Goal: Contribute content: Add original content to the website for others to see

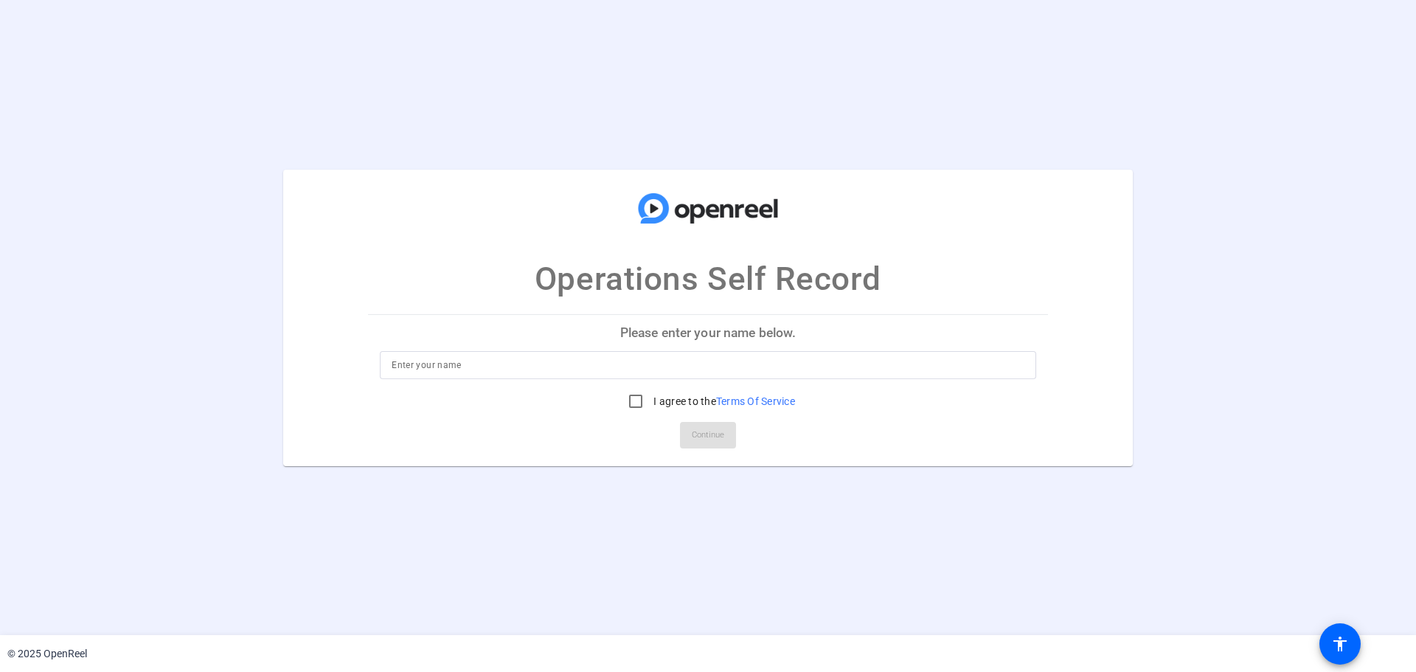
click at [695, 367] on input at bounding box center [708, 365] width 633 height 18
type input "M"
click at [659, 333] on p "Please enter your name below." at bounding box center [708, 332] width 680 height 35
click at [652, 363] on input at bounding box center [708, 365] width 633 height 18
type input "[PERSON_NAME]"
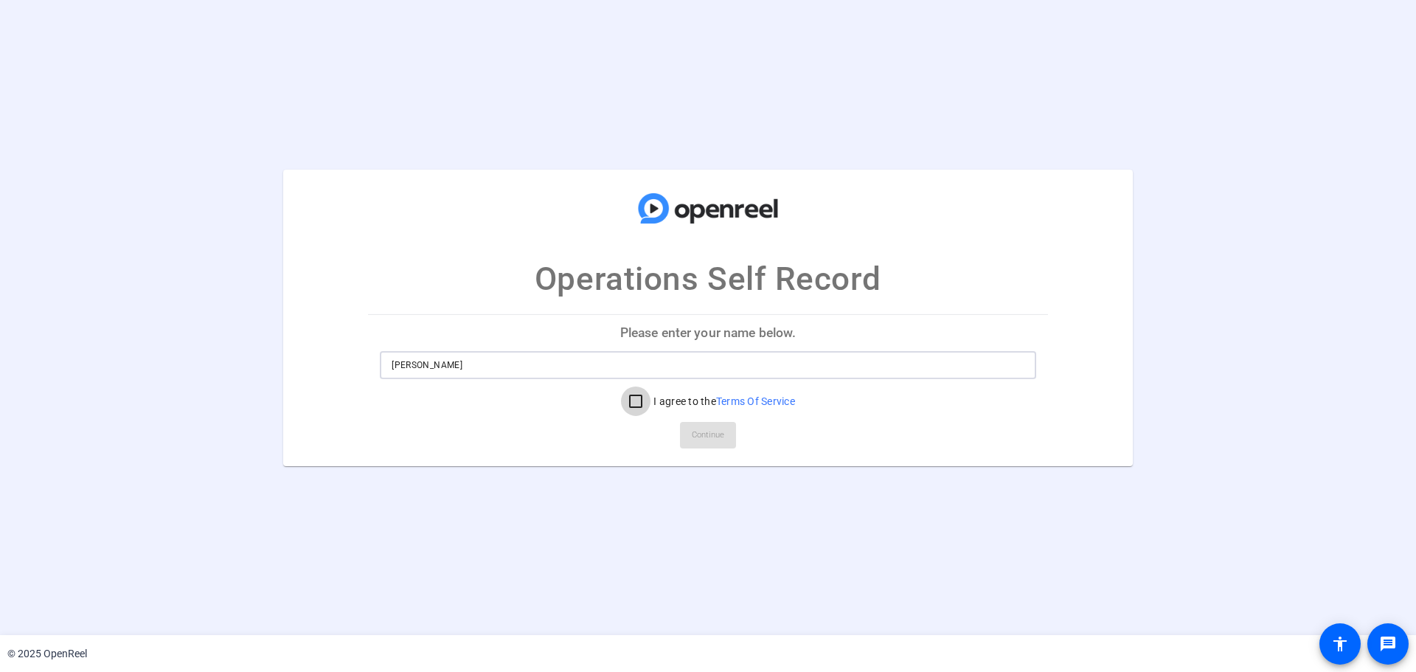
click at [637, 401] on input "I agree to the Terms Of Service" at bounding box center [636, 402] width 30 height 30
checkbox input "true"
click at [702, 436] on span "Continue" at bounding box center [708, 435] width 32 height 22
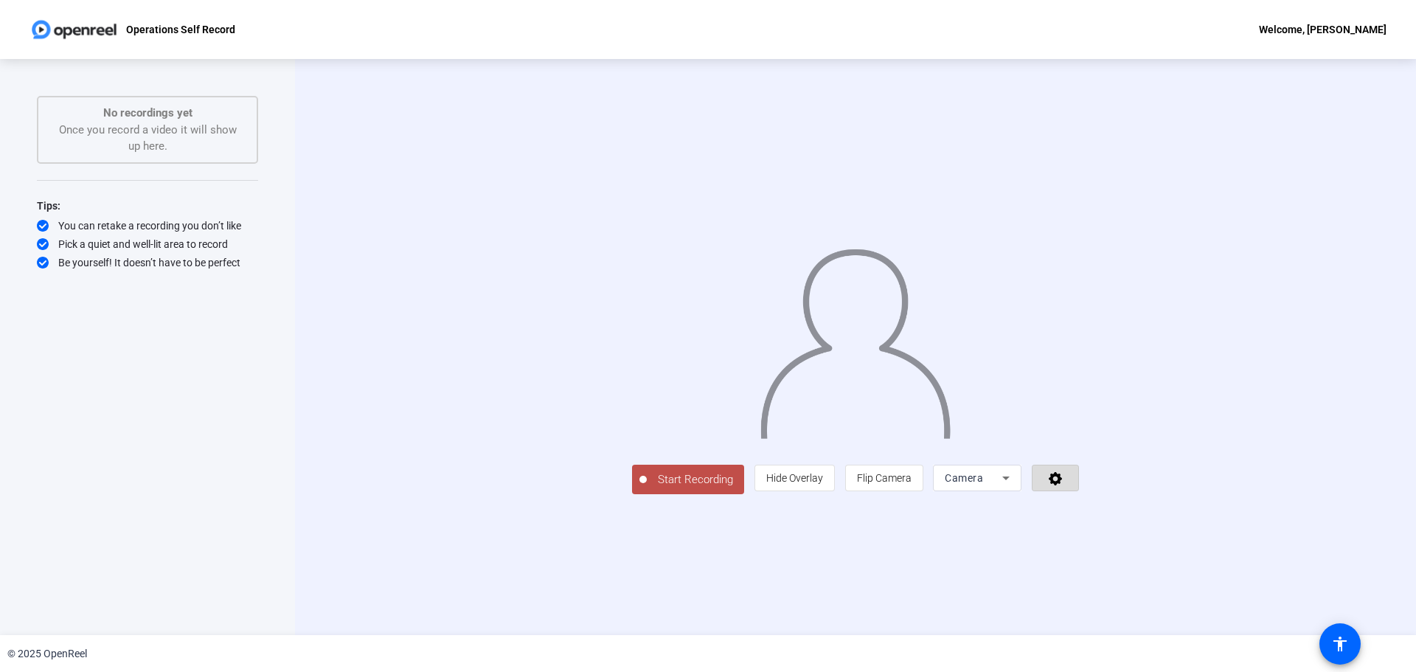
click at [1062, 485] on icon at bounding box center [1055, 478] width 13 height 13
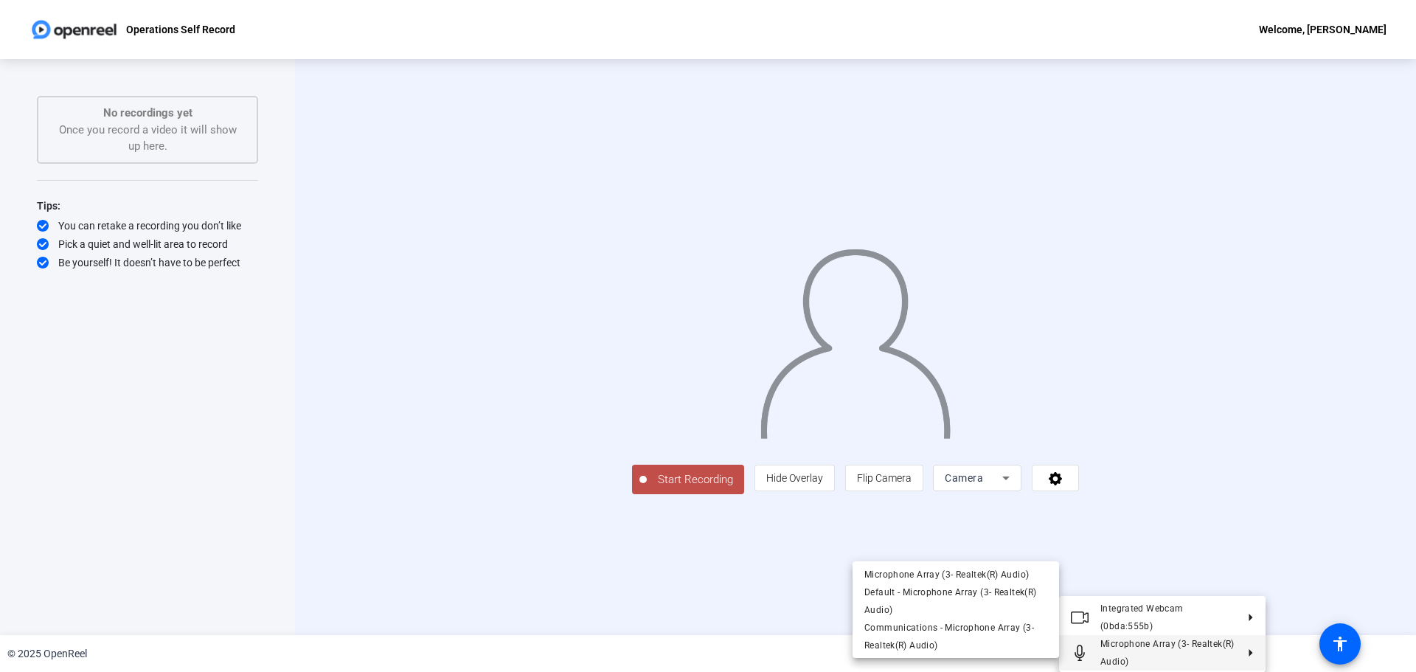
click at [753, 601] on div at bounding box center [708, 336] width 1416 height 672
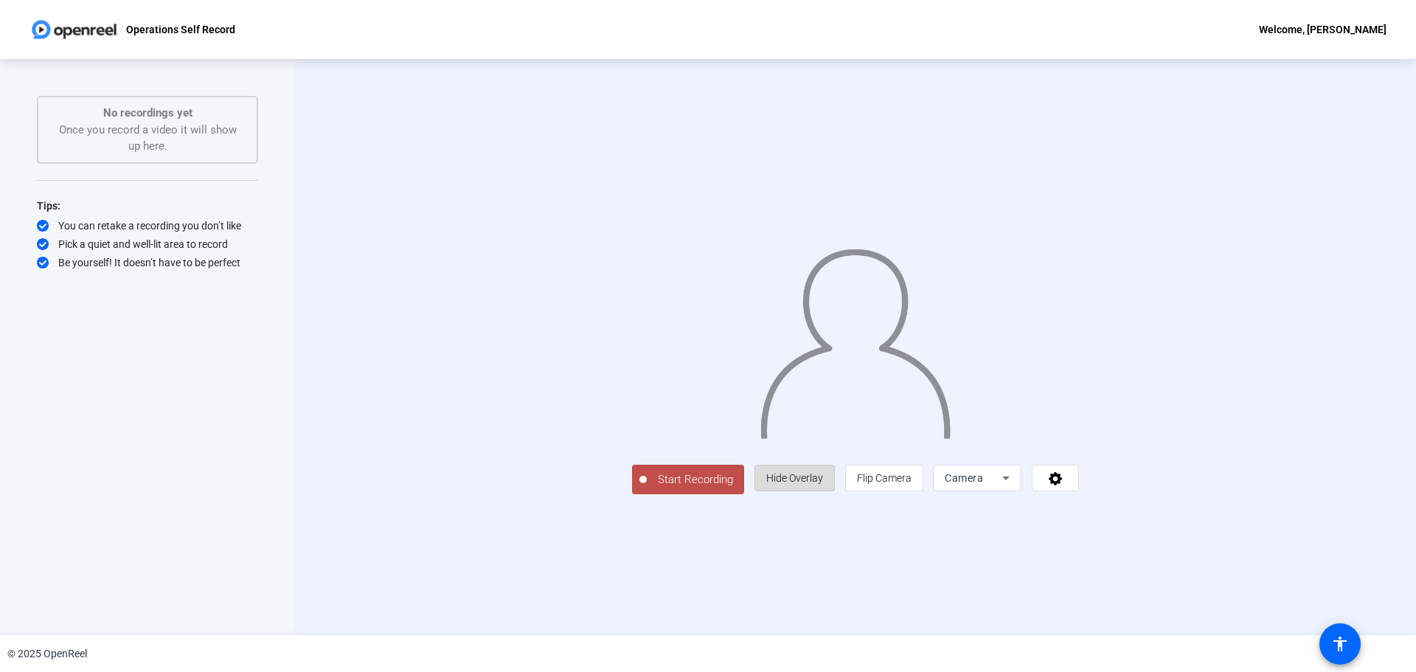
click at [823, 484] on span "Hide Overlay" at bounding box center [794, 478] width 57 height 12
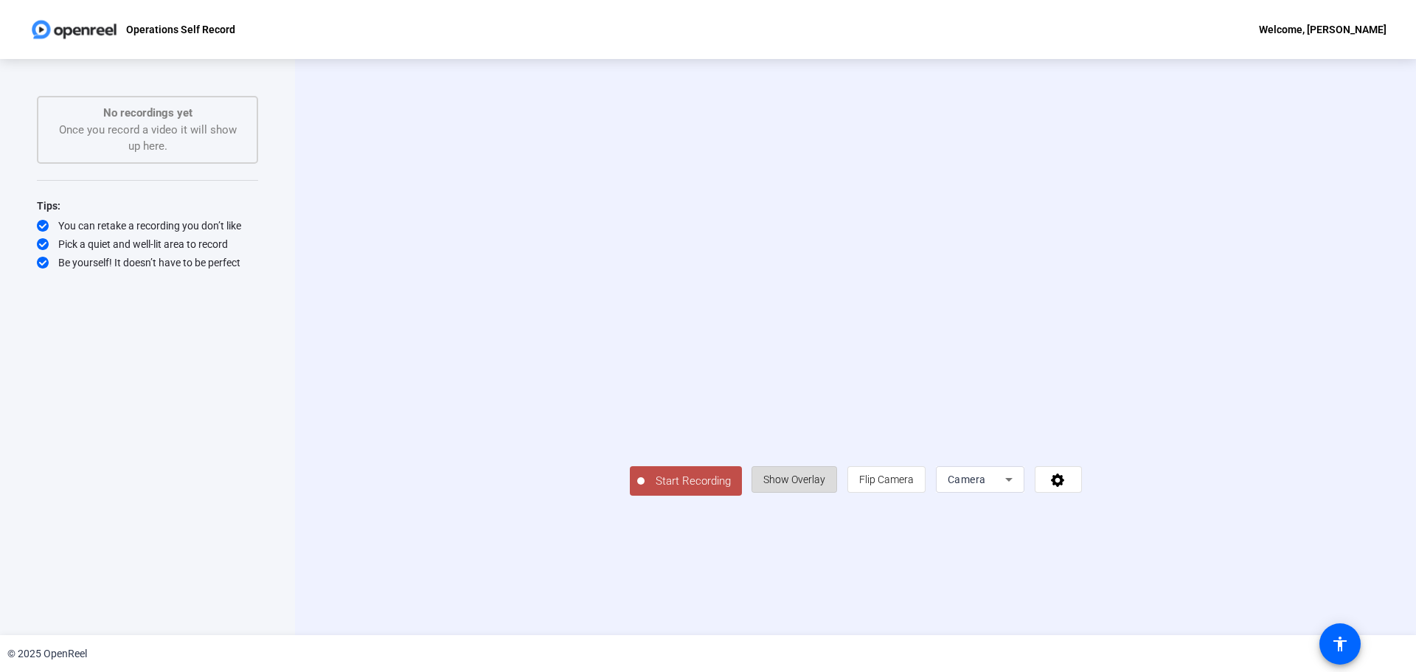
click at [826, 485] on span "Show Overlay" at bounding box center [795, 480] width 62 height 12
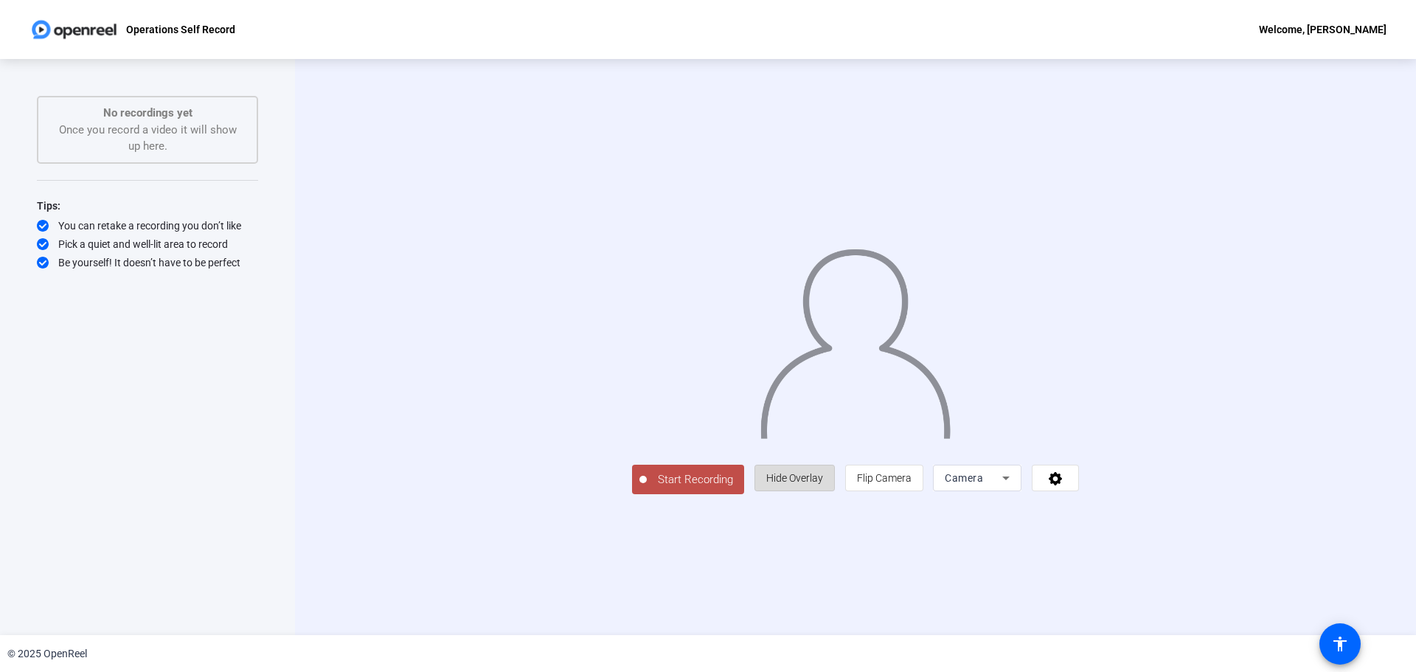
click at [823, 484] on span "Hide Overlay" at bounding box center [794, 478] width 57 height 12
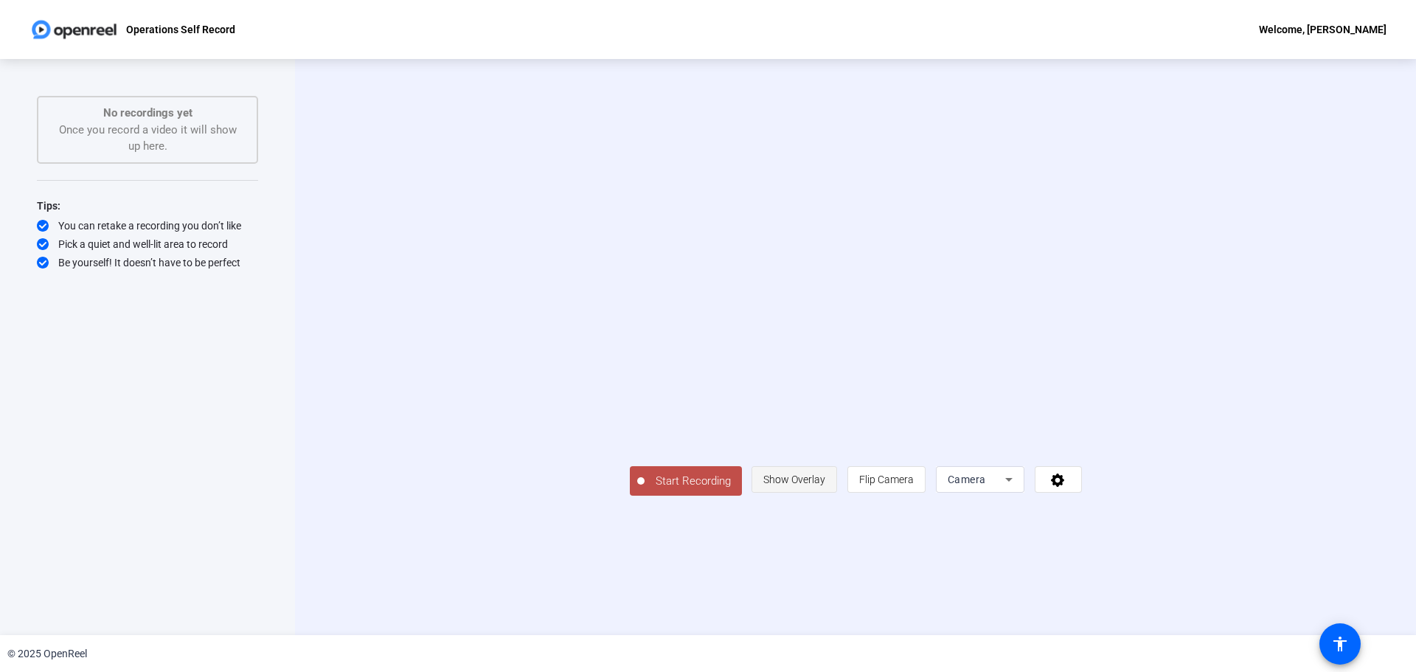
click at [826, 485] on span "Show Overlay" at bounding box center [795, 480] width 62 height 12
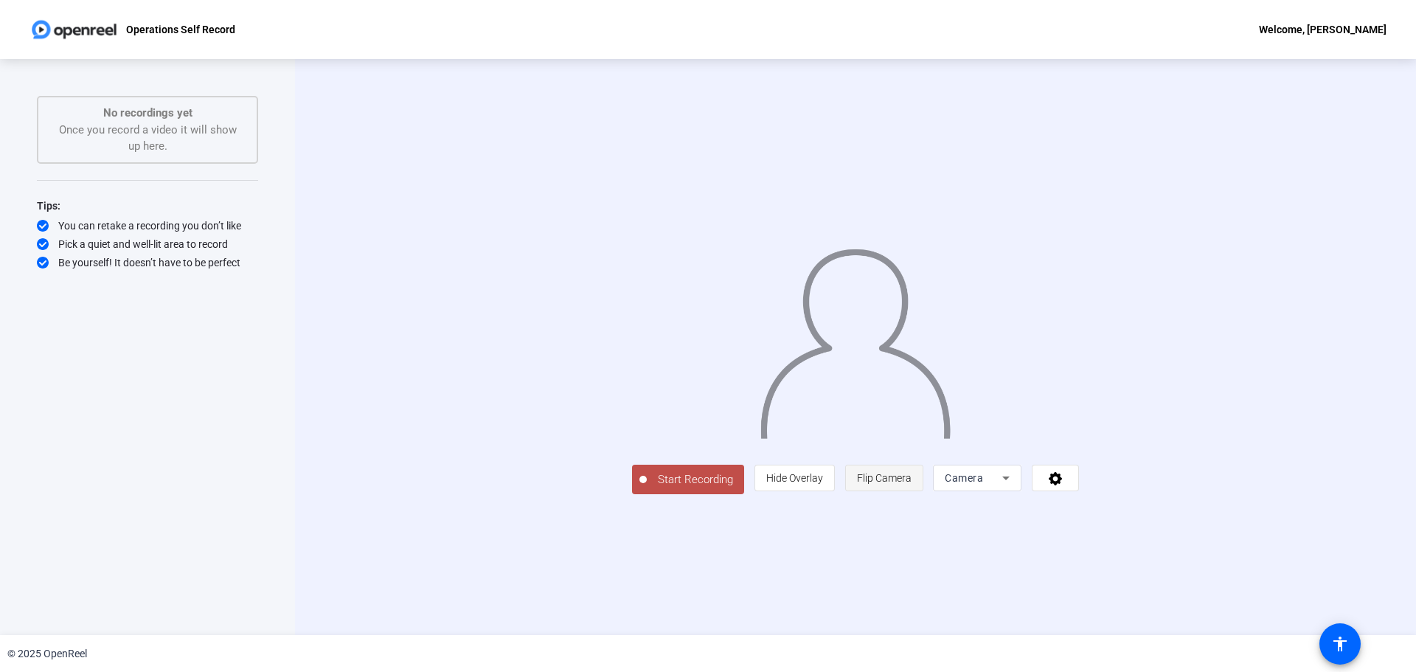
click at [912, 484] on span "Flip Camera" at bounding box center [884, 478] width 55 height 12
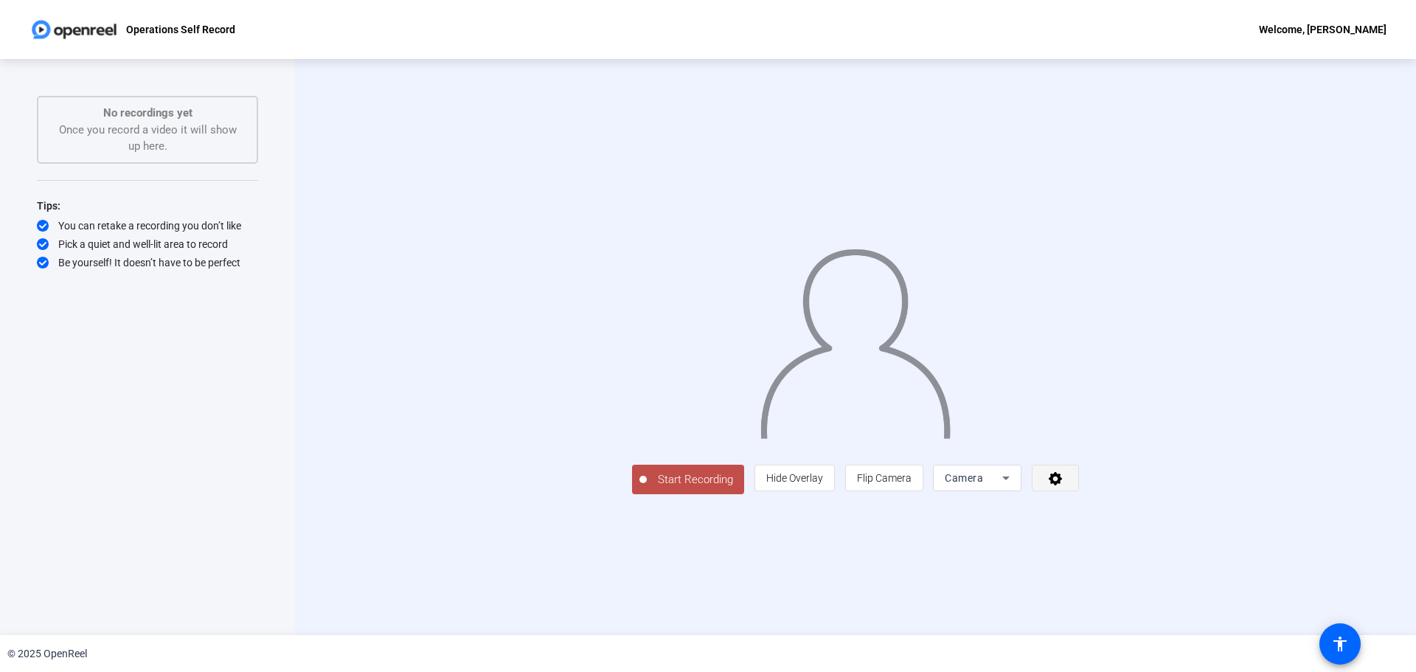
click at [1065, 485] on icon at bounding box center [1056, 478] width 17 height 15
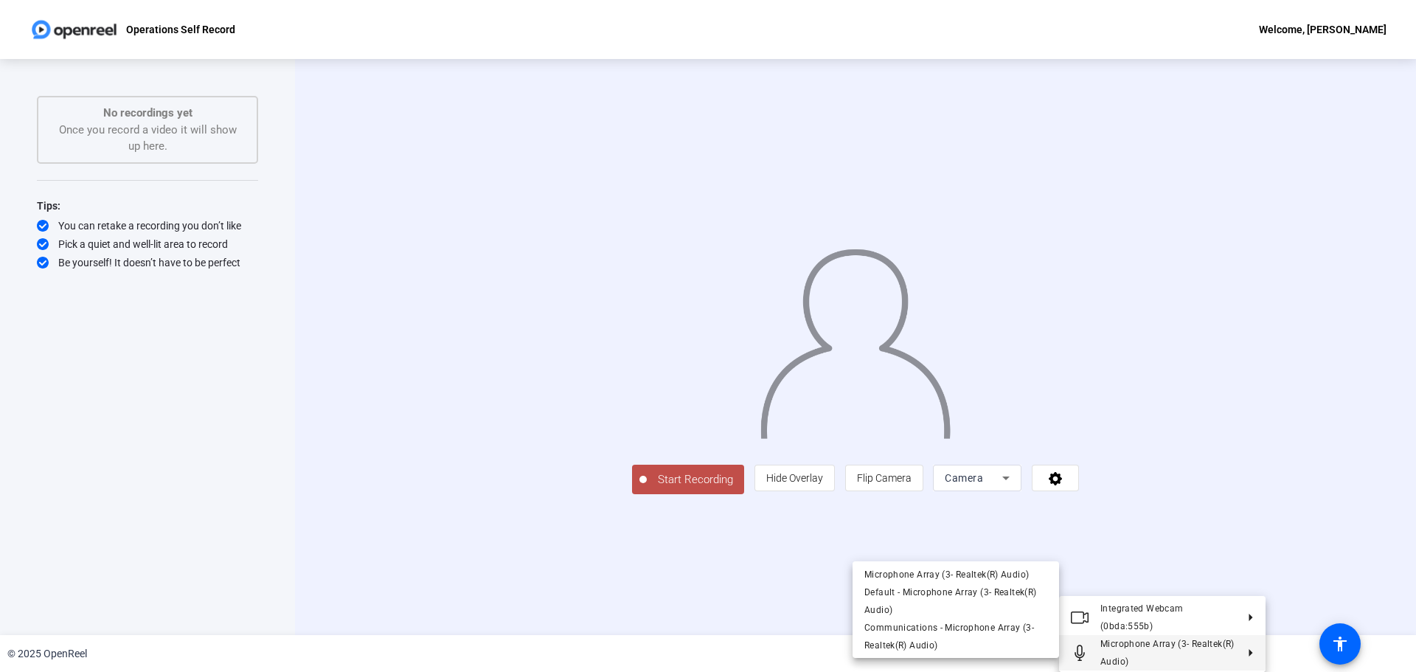
click at [1352, 454] on div at bounding box center [708, 336] width 1416 height 672
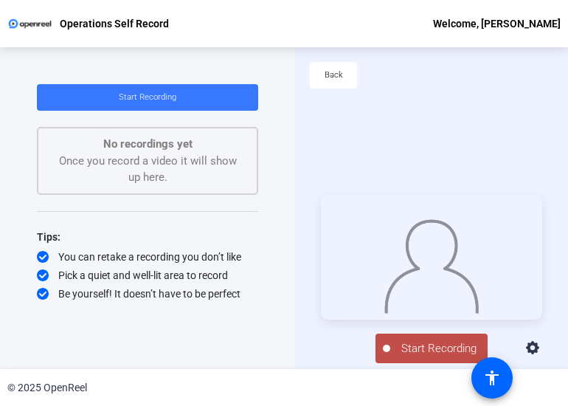
click at [437, 343] on span "Start Recording" at bounding box center [438, 348] width 97 height 17
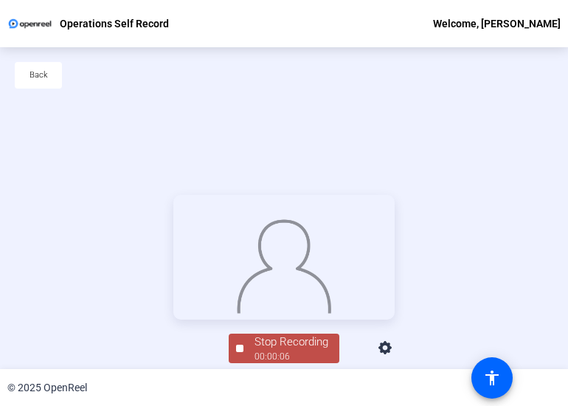
scroll to position [71, 0]
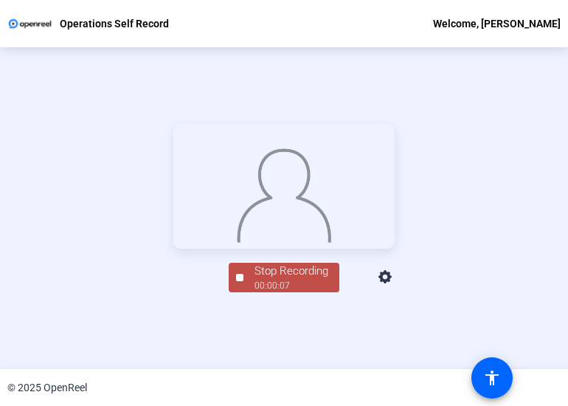
click at [289, 280] on div "Stop Recording" at bounding box center [292, 271] width 74 height 17
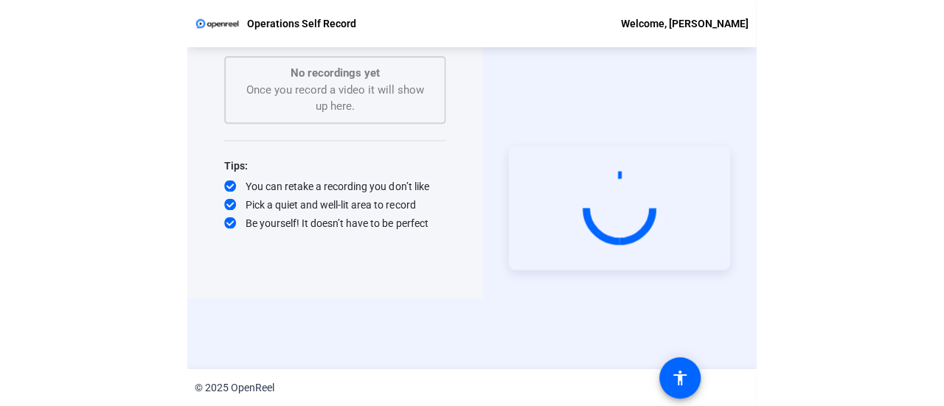
scroll to position [0, 0]
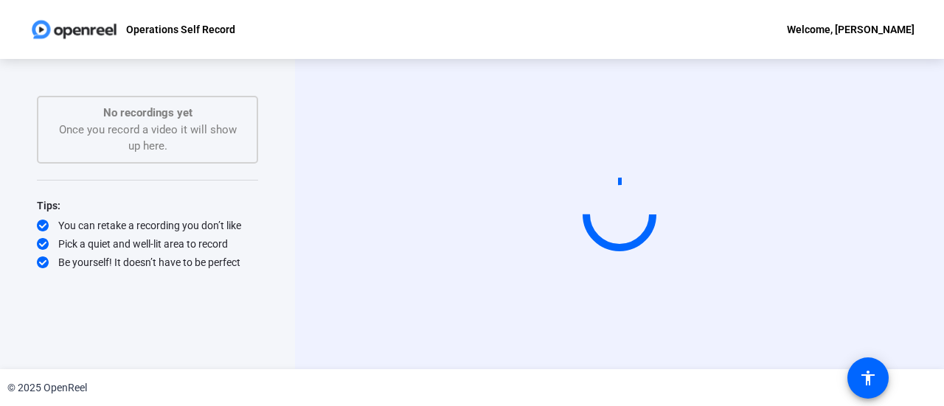
click at [614, 173] on video at bounding box center [619, 214] width 221 height 125
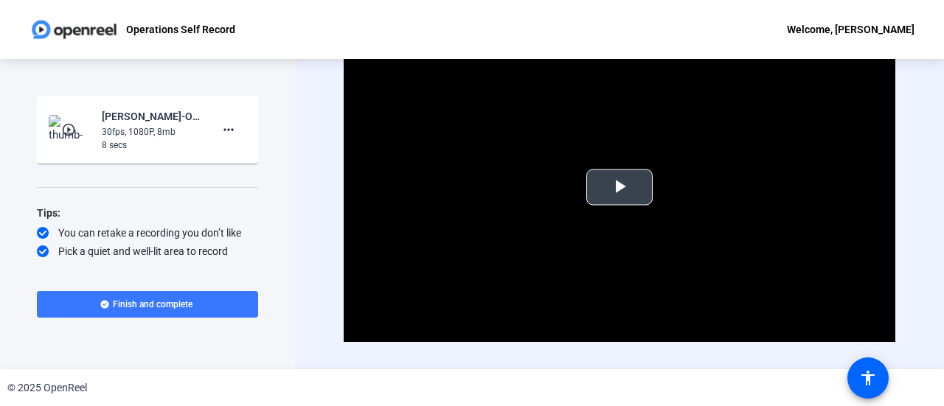
click at [620, 187] on span "Video Player" at bounding box center [620, 187] width 0 height 0
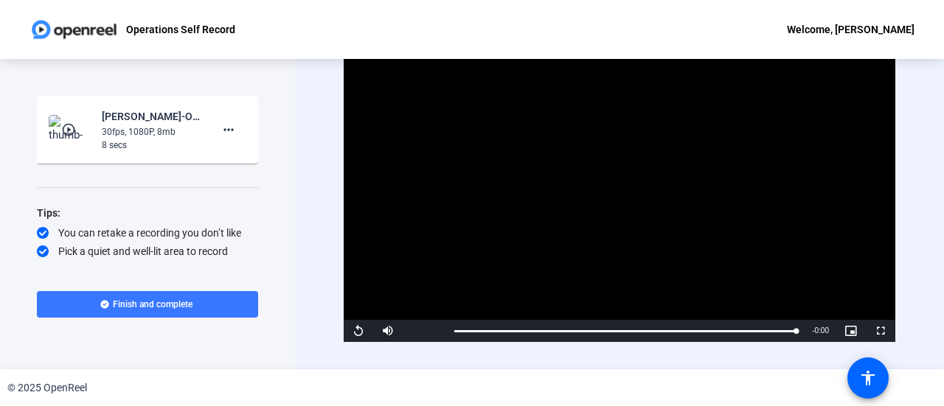
scroll to position [30, 0]
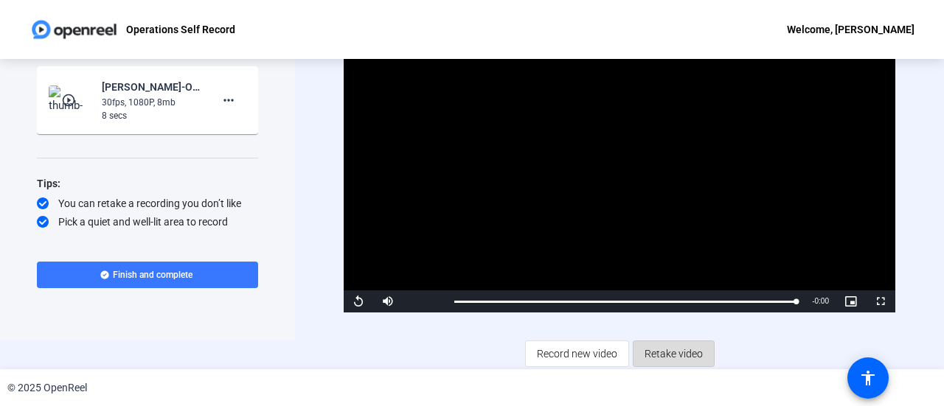
click at [681, 353] on span "Retake video" at bounding box center [674, 354] width 58 height 28
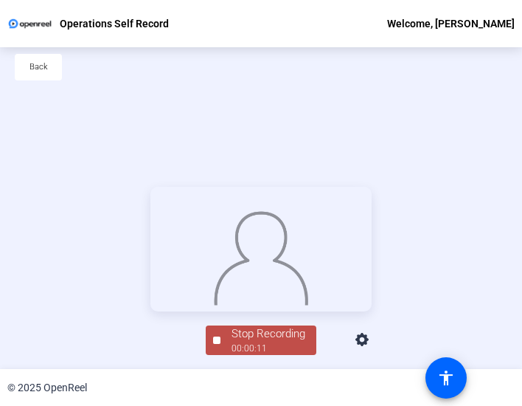
scroll to position [71, 0]
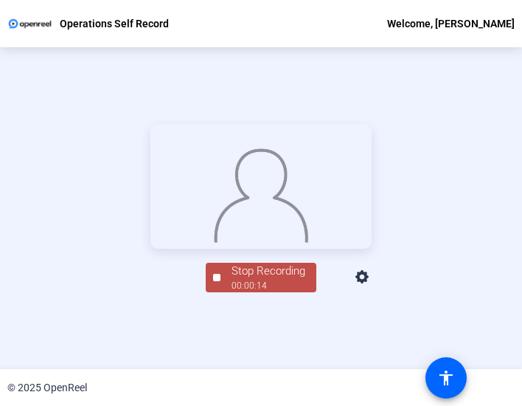
click at [250, 280] on div "Stop Recording" at bounding box center [269, 271] width 74 height 17
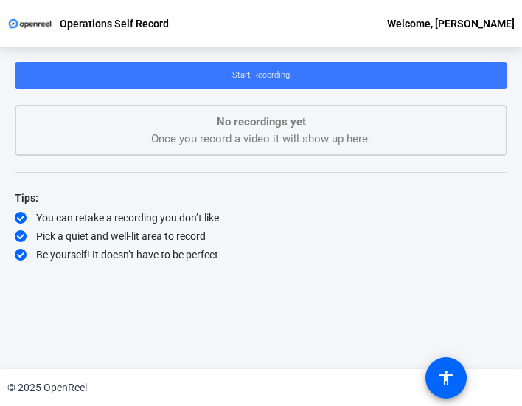
scroll to position [0, 0]
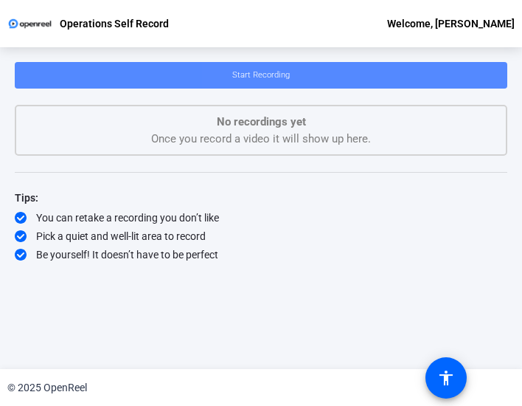
click at [339, 79] on span at bounding box center [261, 75] width 493 height 35
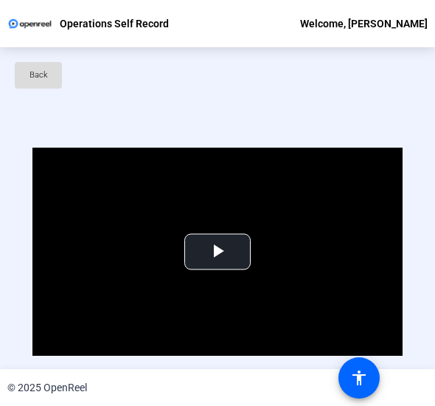
click at [44, 72] on span "Back" at bounding box center [39, 75] width 18 height 22
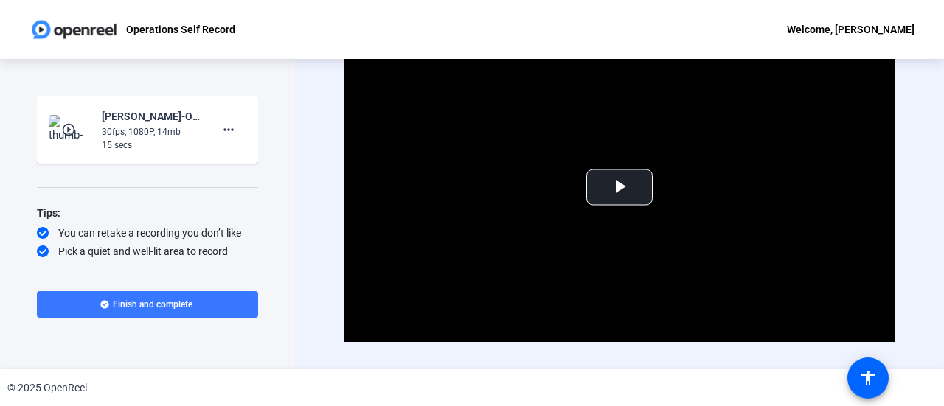
scroll to position [30, 0]
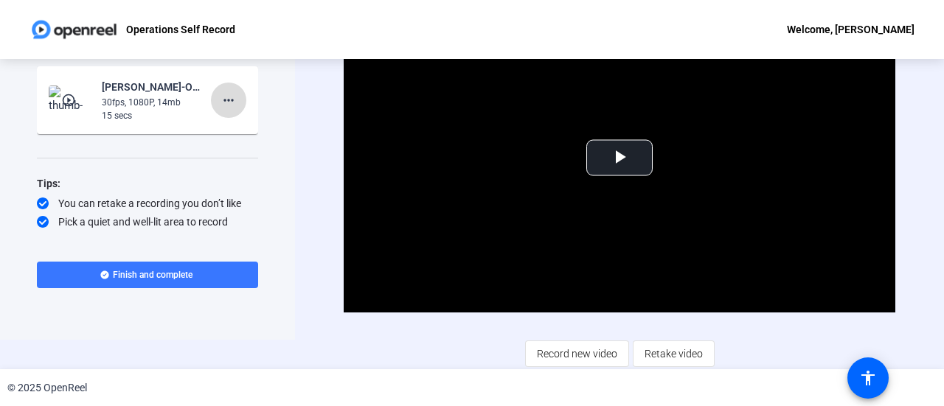
click at [220, 105] on mat-icon "more_horiz" at bounding box center [229, 100] width 18 height 18
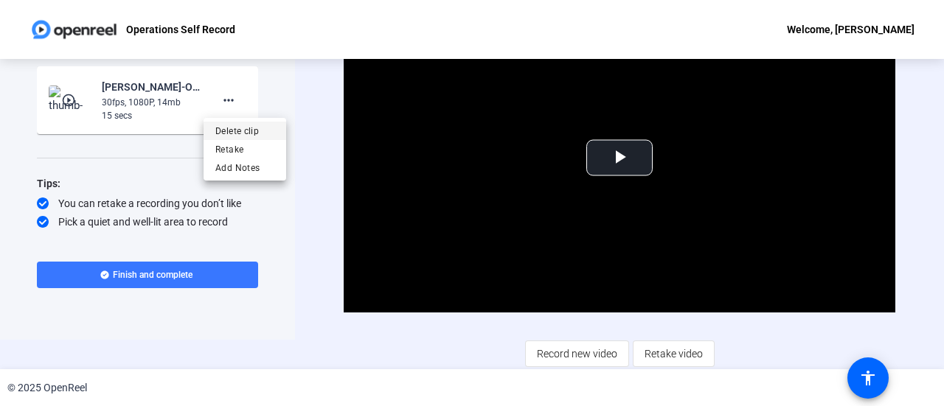
click at [233, 129] on span "Delete clip" at bounding box center [244, 131] width 59 height 18
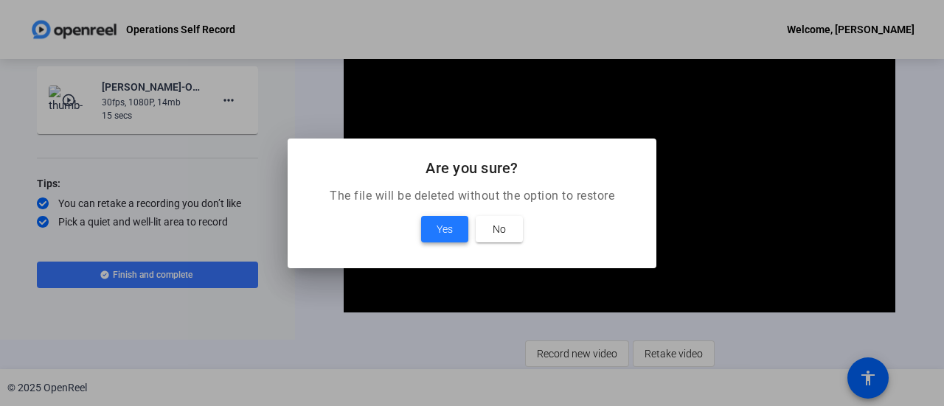
click at [448, 229] on span "Yes" at bounding box center [445, 230] width 16 height 18
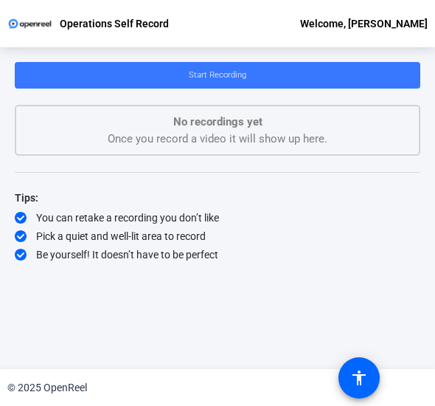
scroll to position [0, 0]
click at [264, 75] on span at bounding box center [218, 75] width 406 height 35
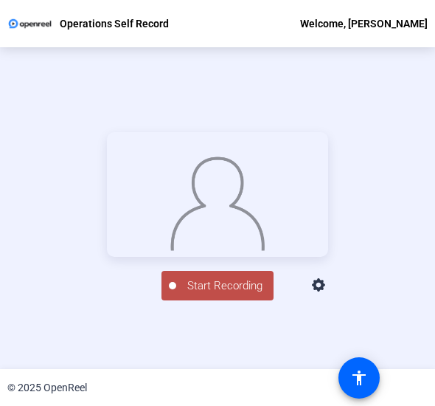
scroll to position [71, 0]
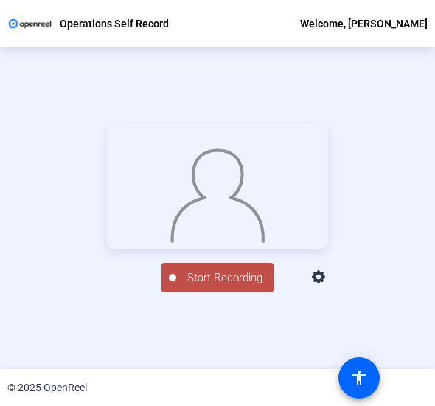
click at [218, 286] on span "Start Recording" at bounding box center [224, 277] width 97 height 17
click at [218, 280] on div "Stop Recording" at bounding box center [225, 271] width 74 height 17
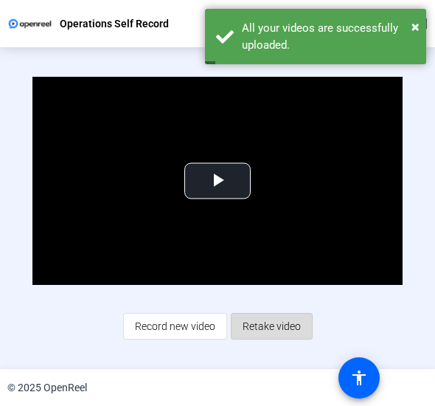
click at [283, 323] on span "Retake video" at bounding box center [272, 326] width 58 height 28
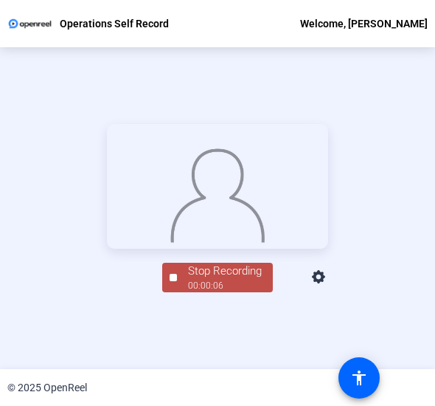
click at [177, 293] on span "Stop Recording 00:00:06" at bounding box center [225, 278] width 96 height 30
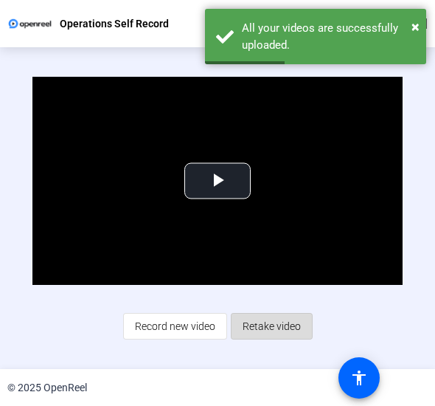
click at [273, 325] on span "Retake video" at bounding box center [272, 326] width 58 height 28
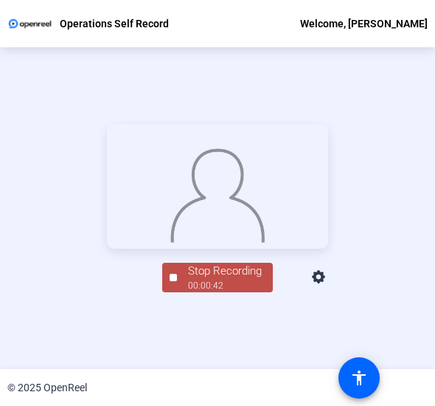
click at [225, 280] on div "Stop Recording" at bounding box center [225, 271] width 74 height 17
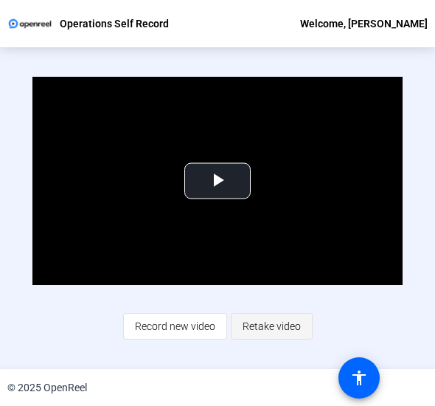
click at [278, 318] on span "Retake video" at bounding box center [272, 326] width 58 height 28
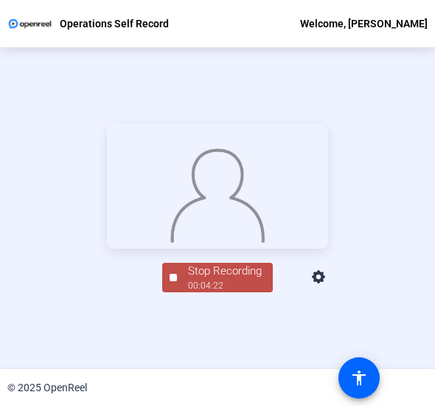
click at [223, 280] on div "Stop Recording" at bounding box center [225, 271] width 74 height 17
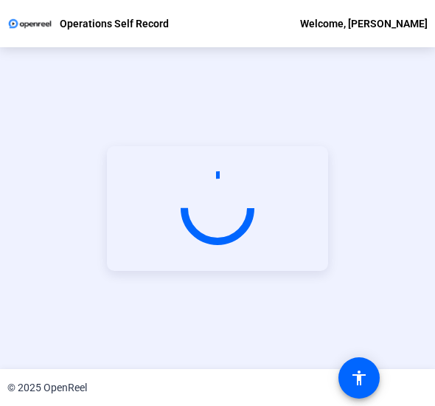
click at [394, 88] on div "Start Recording" at bounding box center [217, 208] width 435 height 322
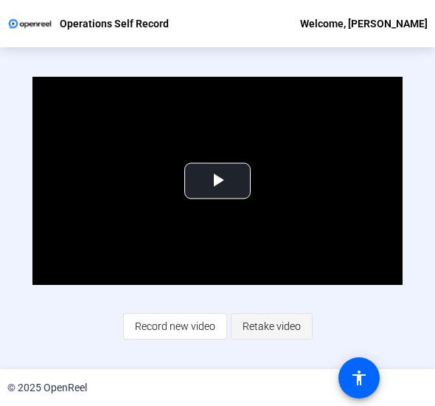
click at [281, 321] on span "Retake video" at bounding box center [272, 326] width 58 height 28
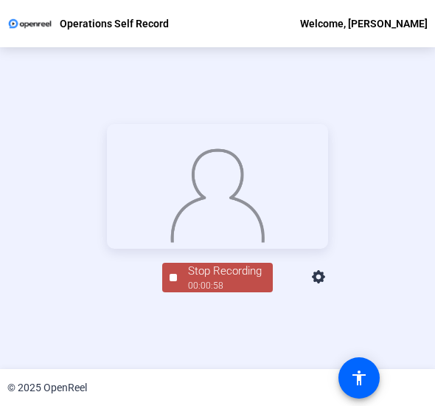
click at [219, 292] on div "00:00:58" at bounding box center [225, 285] width 74 height 13
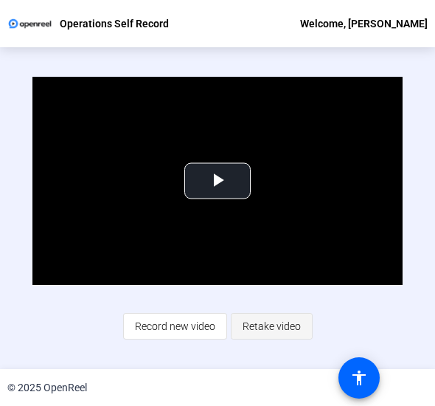
click at [274, 322] on span "Retake video" at bounding box center [272, 326] width 58 height 28
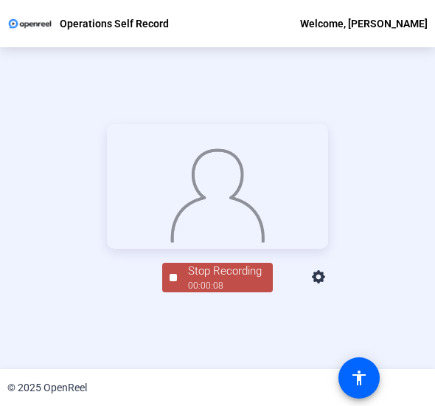
click at [207, 292] on div "00:00:08" at bounding box center [225, 285] width 74 height 13
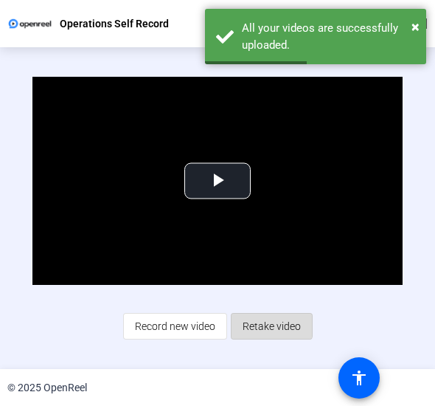
click at [266, 320] on span "Retake video" at bounding box center [272, 326] width 58 height 28
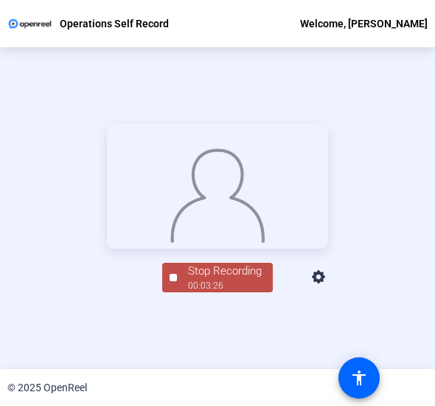
click at [215, 280] on div "Stop Recording" at bounding box center [225, 271] width 74 height 17
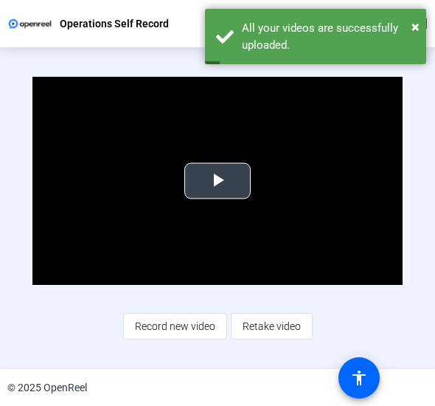
click at [218, 181] on span "Video Player" at bounding box center [218, 181] width 0 height 0
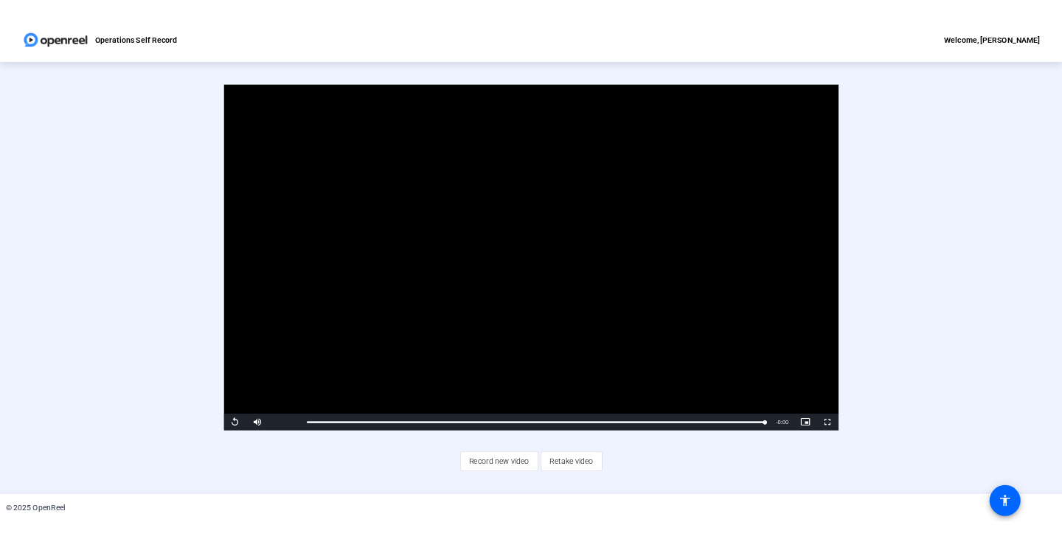
scroll to position [0, 0]
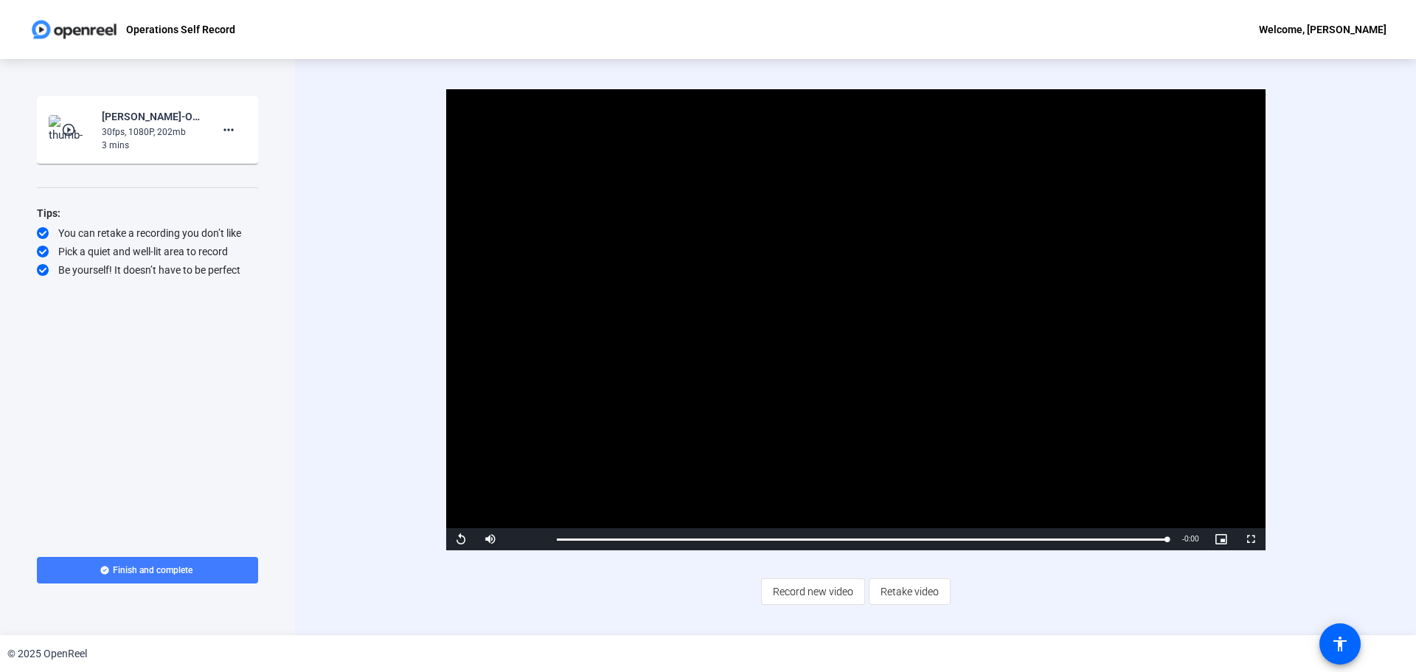
click at [128, 564] on span "Finish and complete" at bounding box center [153, 570] width 80 height 12
